Goal: Information Seeking & Learning: Learn about a topic

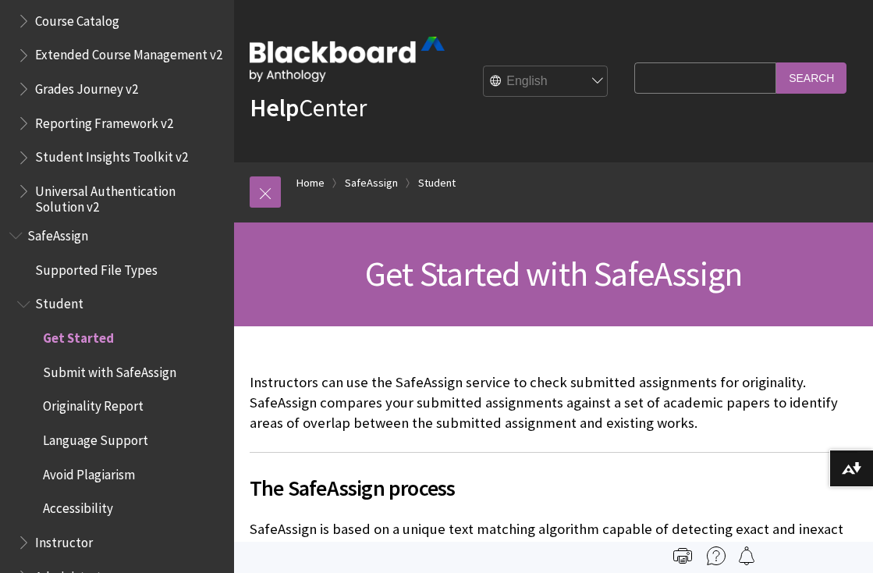
scroll to position [1, 0]
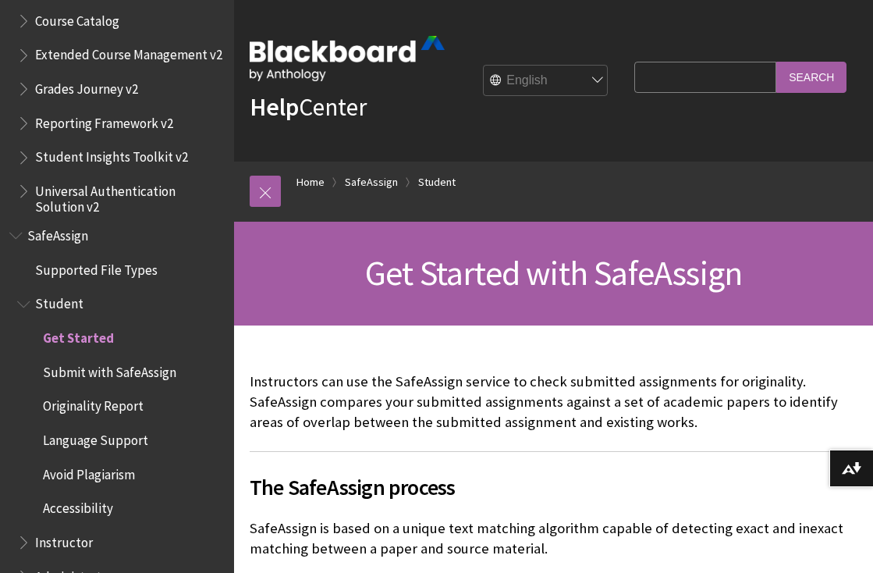
click at [87, 257] on span "Supported File Types" at bounding box center [96, 267] width 123 height 21
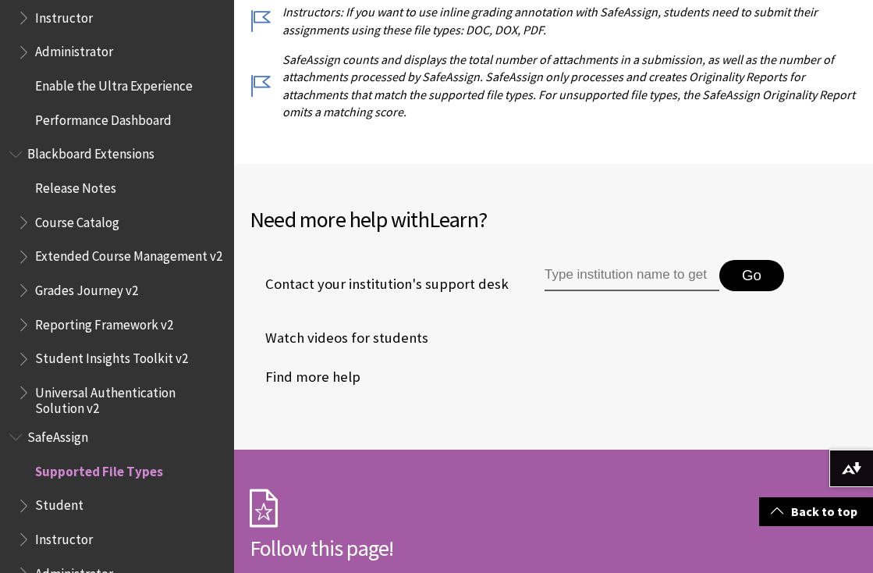
scroll to position [680, 0]
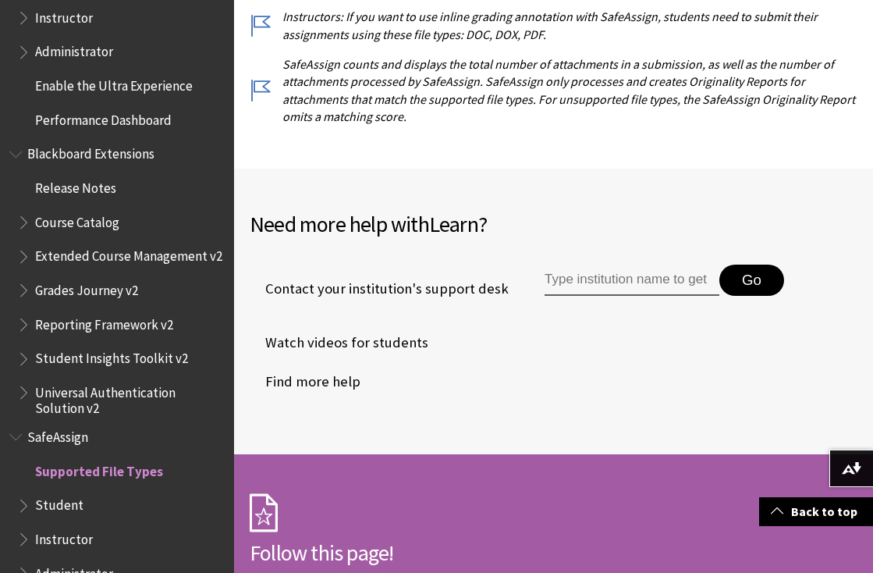
click at [16, 424] on span "Book outline for Blackboard SafeAssign" at bounding box center [17, 434] width 16 height 20
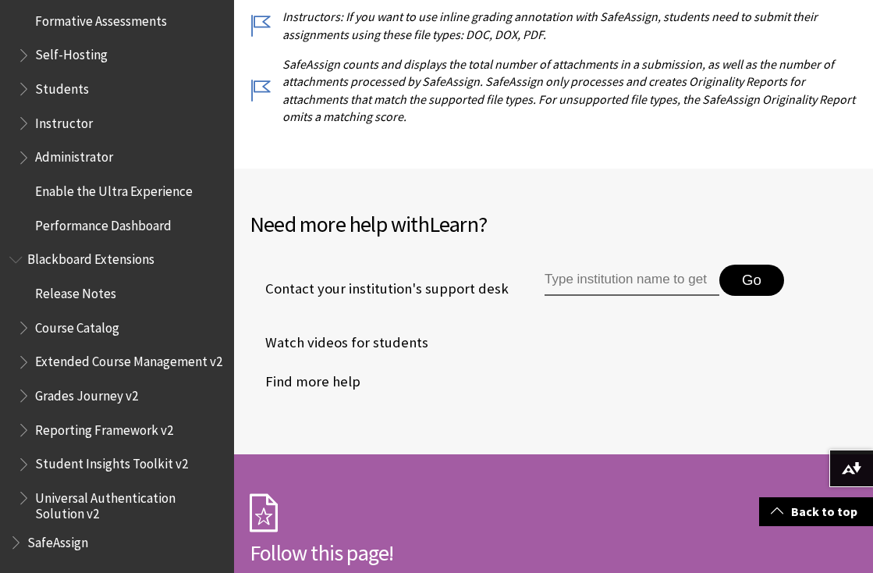
click at [16, 529] on span "Book outline for Blackboard SafeAssign" at bounding box center [17, 539] width 16 height 20
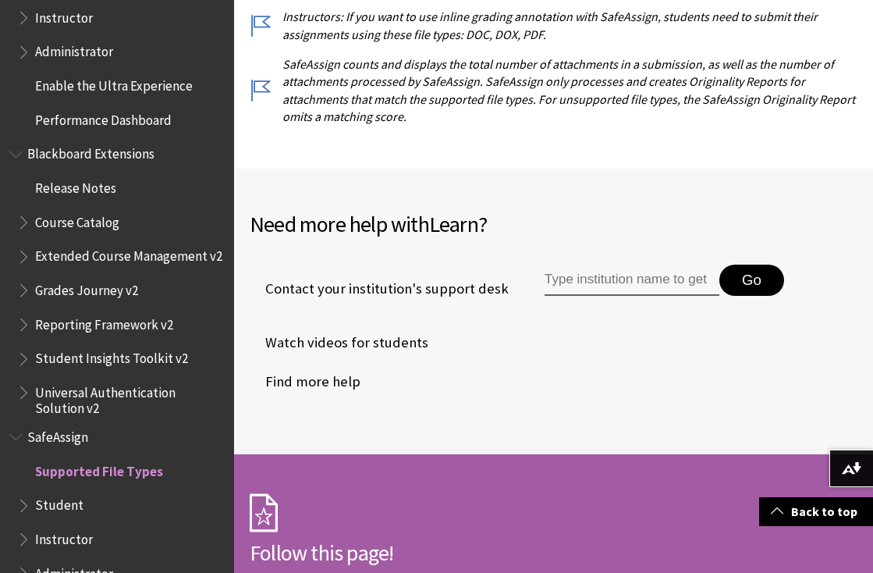
click at [70, 424] on span "SafeAssign" at bounding box center [57, 434] width 61 height 21
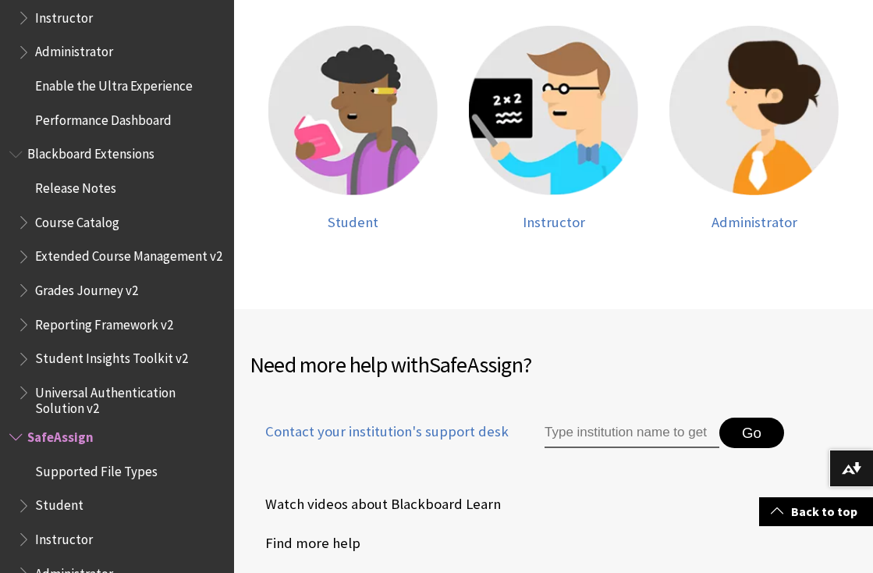
scroll to position [409, 0]
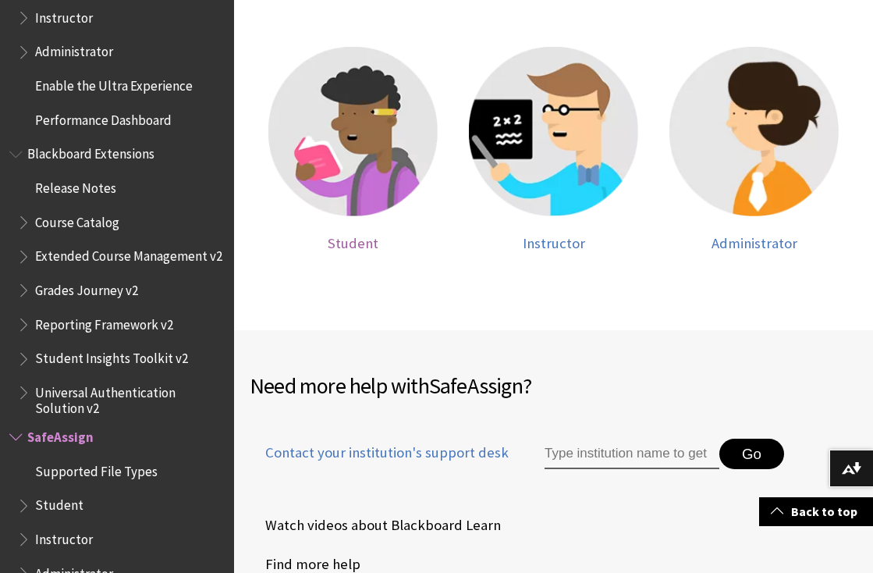
click at [338, 131] on img at bounding box center [352, 131] width 169 height 169
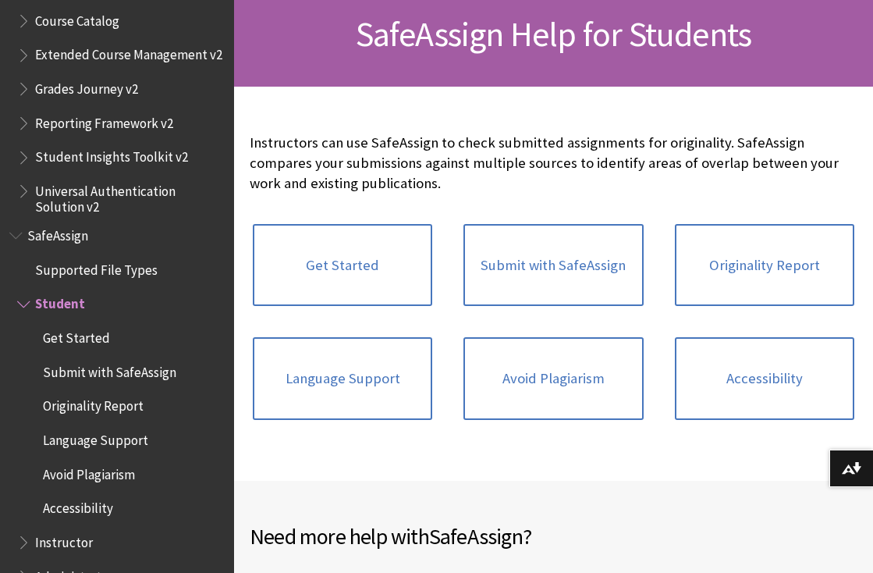
scroll to position [450, 0]
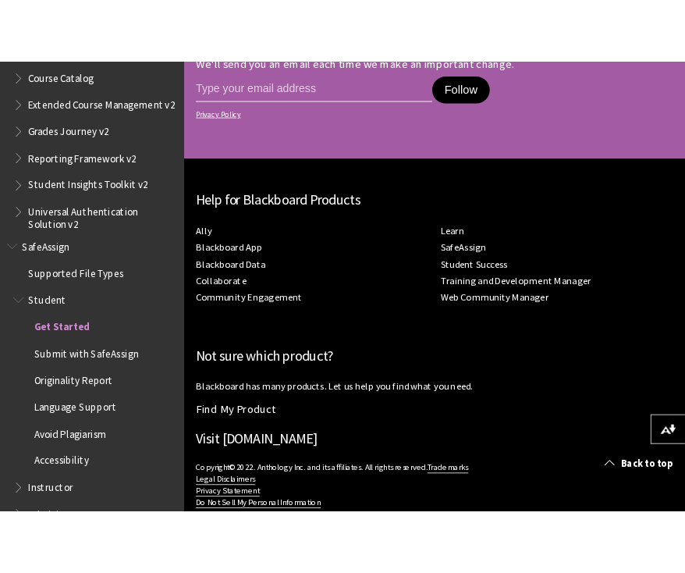
scroll to position [2000, 0]
